Goal: Task Accomplishment & Management: Use online tool/utility

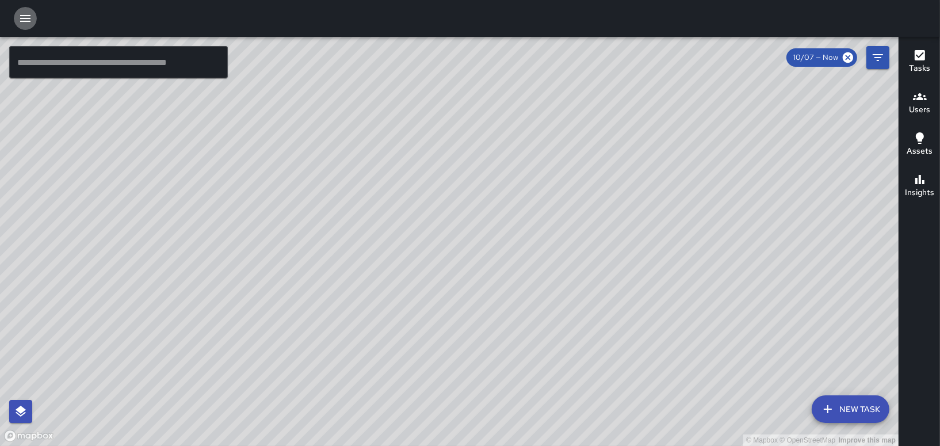
click at [26, 17] on icon "button" at bounding box center [25, 19] width 14 height 14
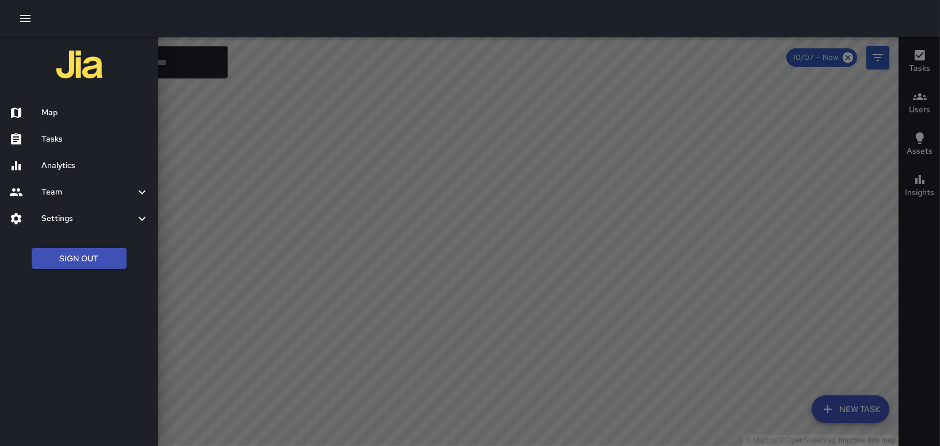
click at [58, 135] on h6 "Tasks" at bounding box center [95, 139] width 108 height 13
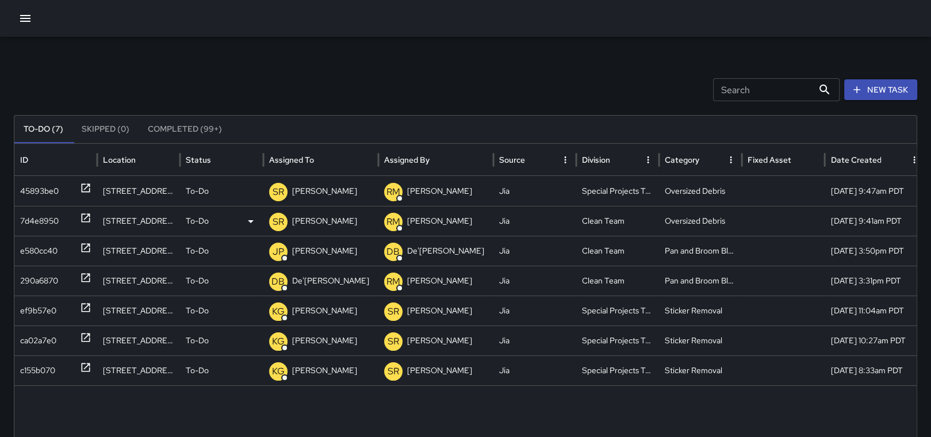
click at [318, 219] on p "[PERSON_NAME]" at bounding box center [324, 220] width 65 height 29
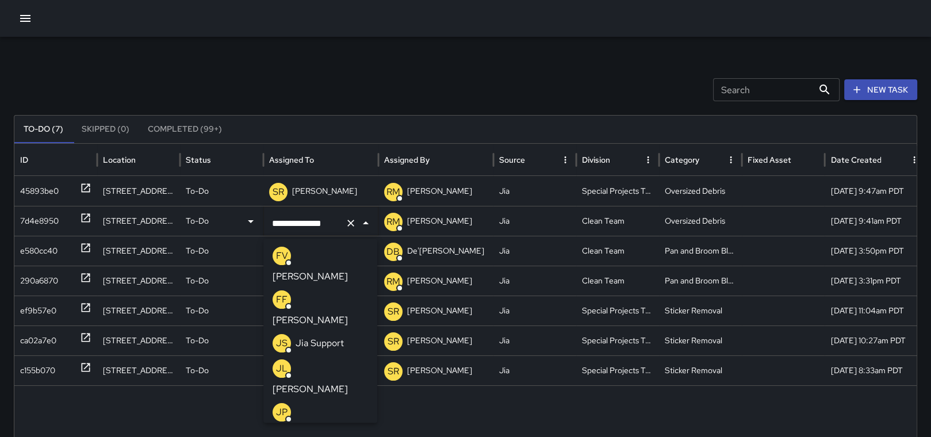
scroll to position [322, 0]
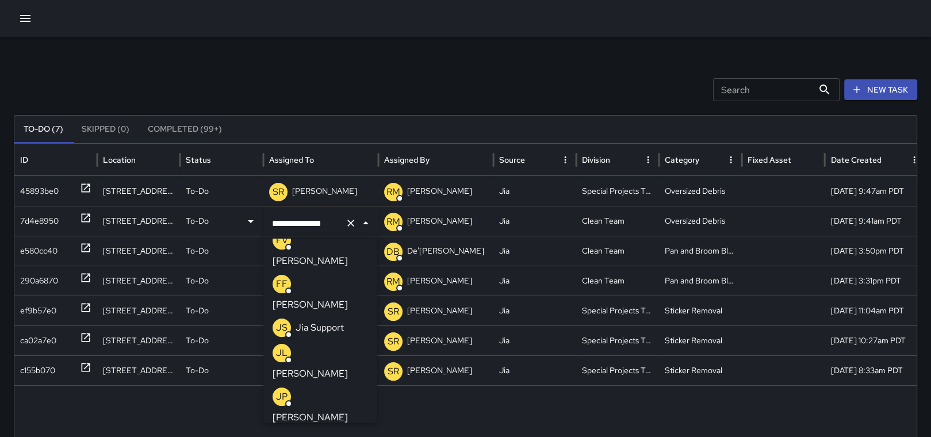
click at [316, 411] on p "[PERSON_NAME]" at bounding box center [310, 418] width 75 height 14
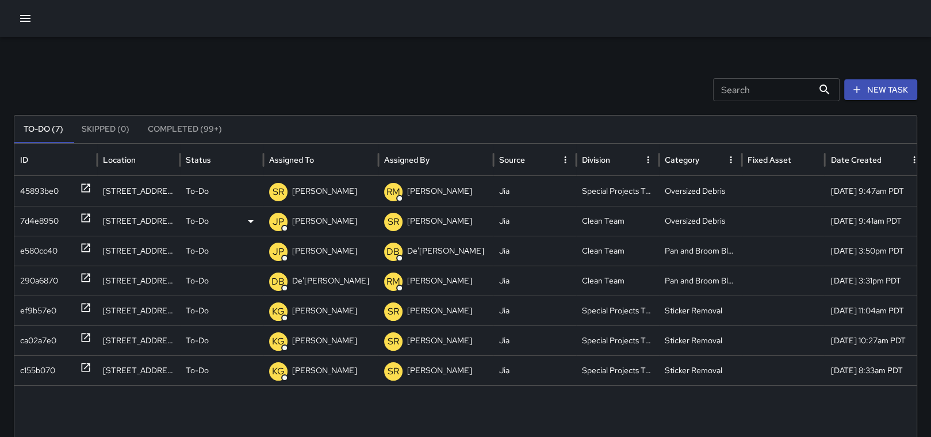
click at [82, 216] on icon at bounding box center [86, 218] width 9 height 9
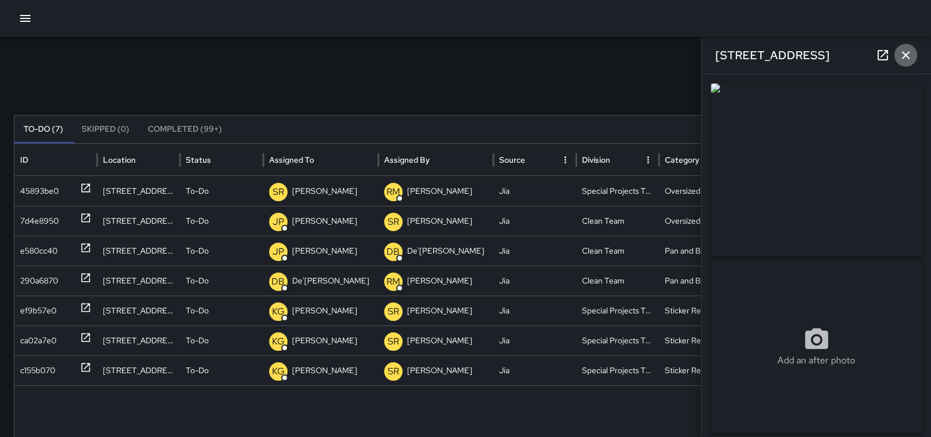
click at [908, 63] on button "button" at bounding box center [905, 55] width 23 height 23
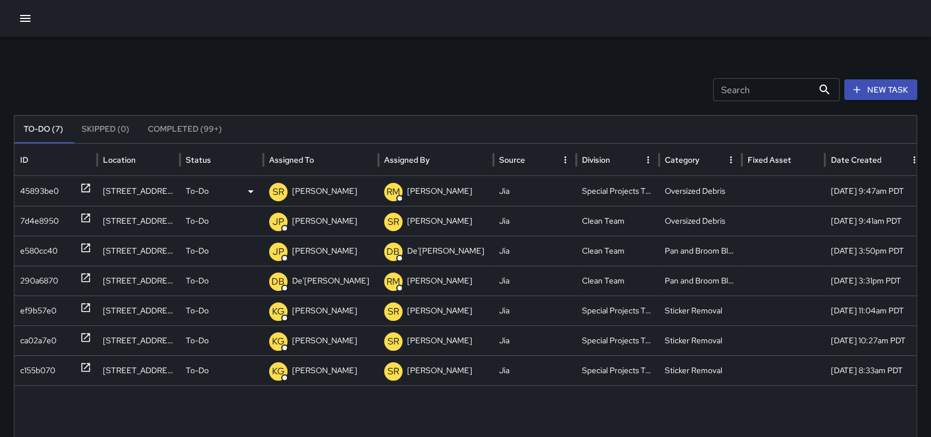
click at [443, 193] on p "[PERSON_NAME]" at bounding box center [439, 191] width 65 height 29
click at [323, 183] on p "[PERSON_NAME]" at bounding box center [324, 191] width 65 height 29
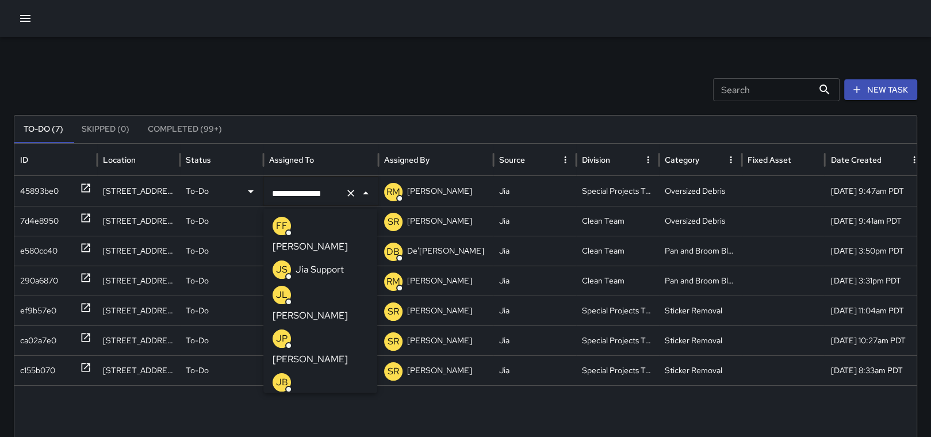
scroll to position [360, 0]
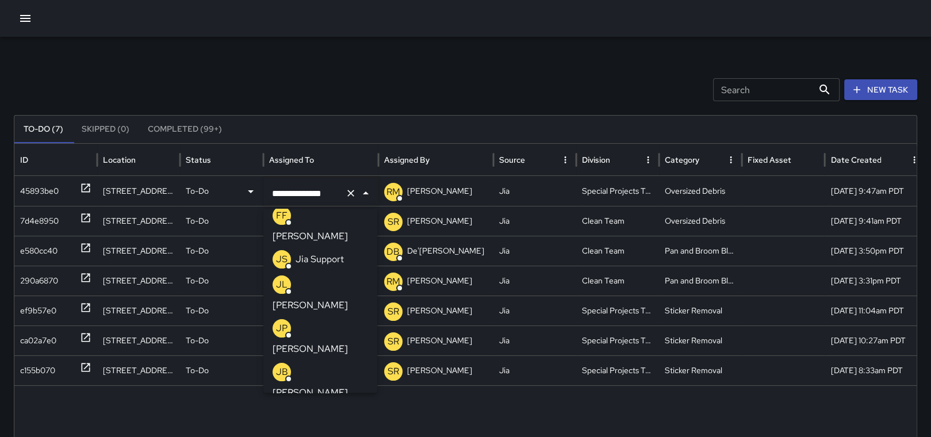
click at [305, 342] on p "[PERSON_NAME]" at bounding box center [310, 349] width 75 height 14
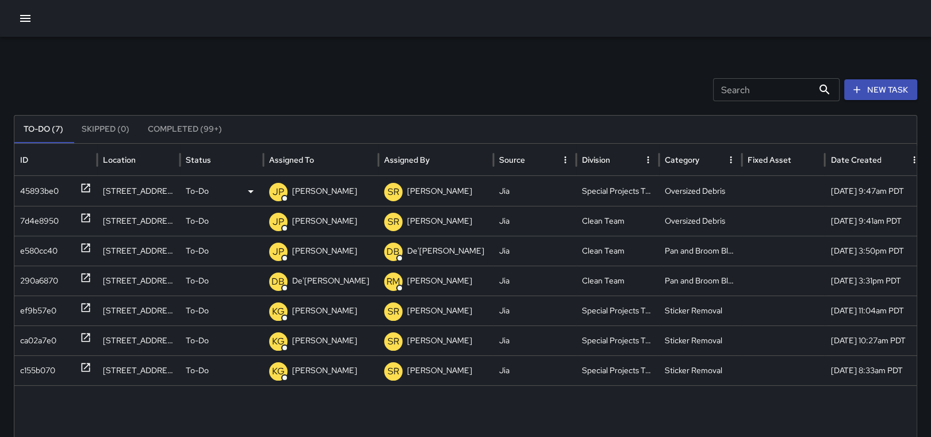
click at [83, 185] on icon at bounding box center [86, 188] width 12 height 12
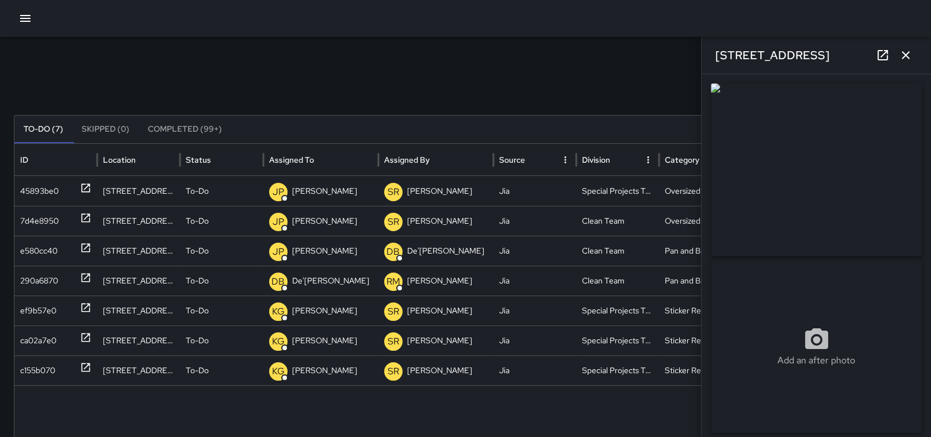
click at [911, 52] on icon "button" at bounding box center [906, 55] width 14 height 14
